Goal: Check status: Check status

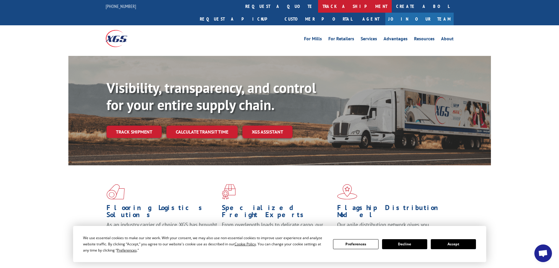
click at [318, 8] on link "track a shipment" at bounding box center [355, 6] width 74 height 13
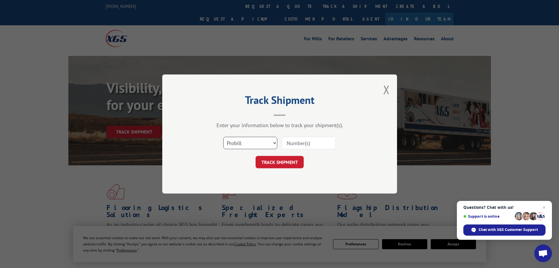
click at [254, 141] on select "Select category... Probill BOL PO" at bounding box center [250, 143] width 54 height 12
click at [247, 138] on select "Select category... Probill BOL PO" at bounding box center [250, 143] width 54 height 12
select select "bol"
click at [223, 137] on select "Select category... Probill BOL PO" at bounding box center [250, 143] width 54 height 12
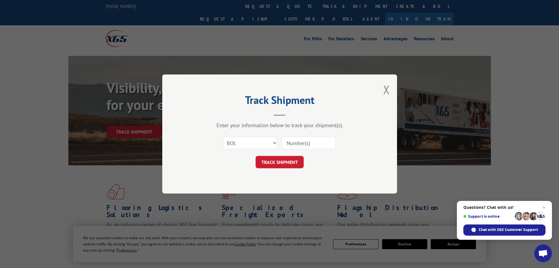
click at [305, 144] on input at bounding box center [309, 143] width 54 height 12
paste input "5594183"
type input "5594183"
click at [282, 167] on button "TRACK SHIPMENT" at bounding box center [280, 162] width 48 height 12
